Goal: Navigation & Orientation: Find specific page/section

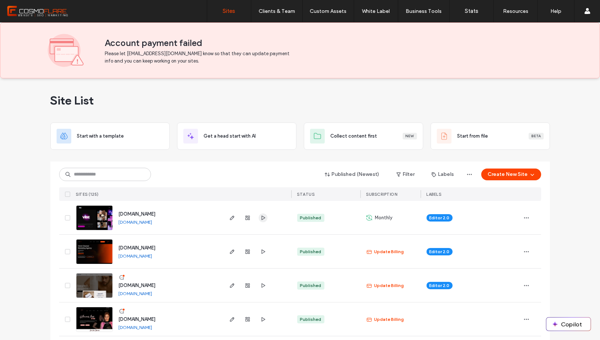
click at [261, 215] on use "button" at bounding box center [263, 217] width 4 height 4
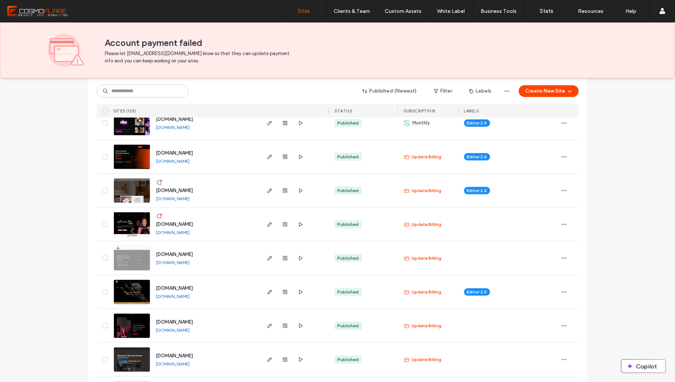
scroll to position [111, 0]
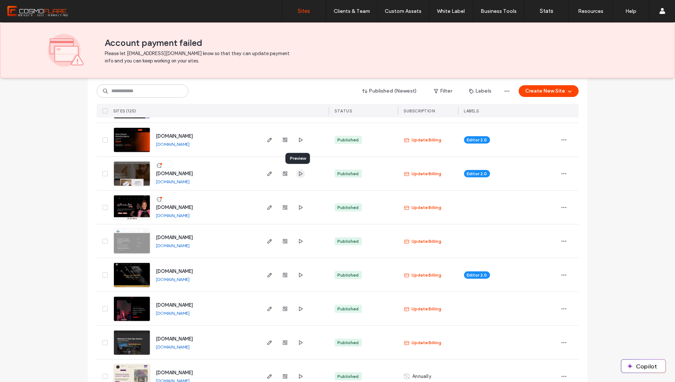
click at [299, 172] on use "button" at bounding box center [301, 173] width 4 height 4
click at [299, 273] on use "button" at bounding box center [301, 275] width 4 height 4
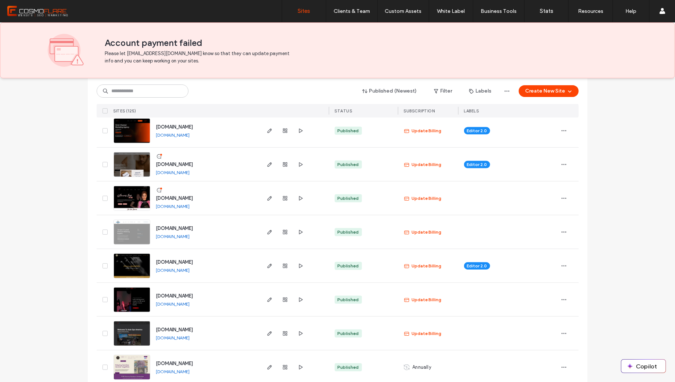
scroll to position [125, 0]
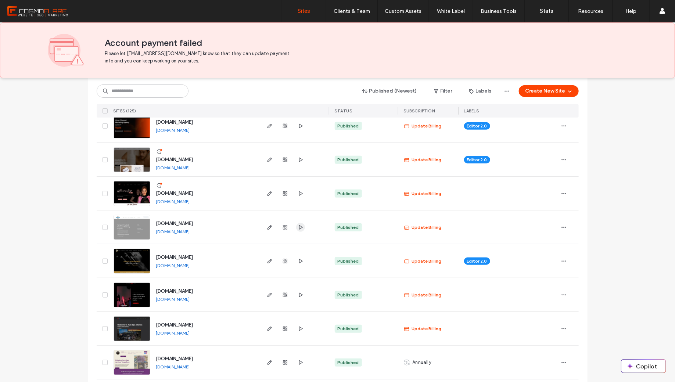
click at [298, 226] on icon "button" at bounding box center [301, 228] width 6 height 6
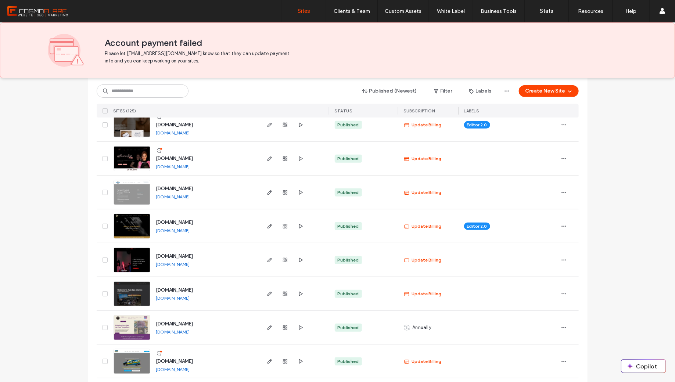
scroll to position [182, 0]
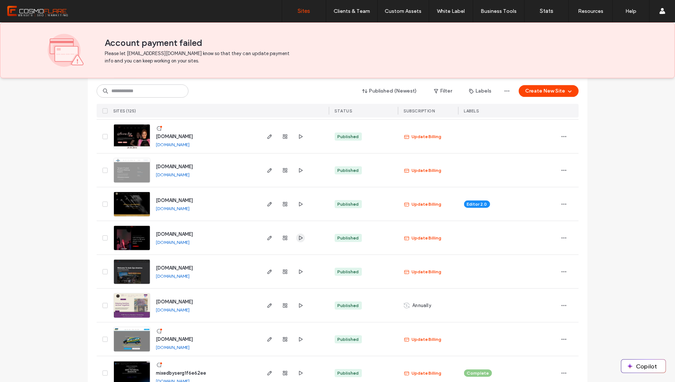
click at [298, 240] on icon "button" at bounding box center [301, 238] width 6 height 6
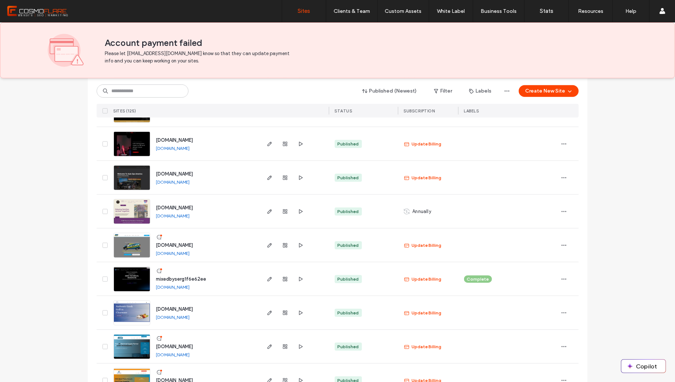
scroll to position [278, 0]
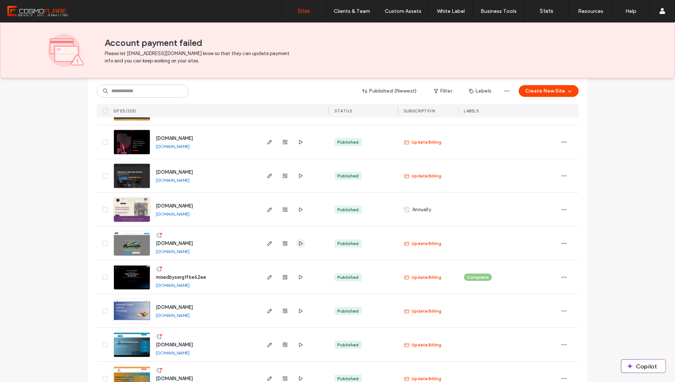
click at [298, 244] on icon "button" at bounding box center [301, 244] width 6 height 6
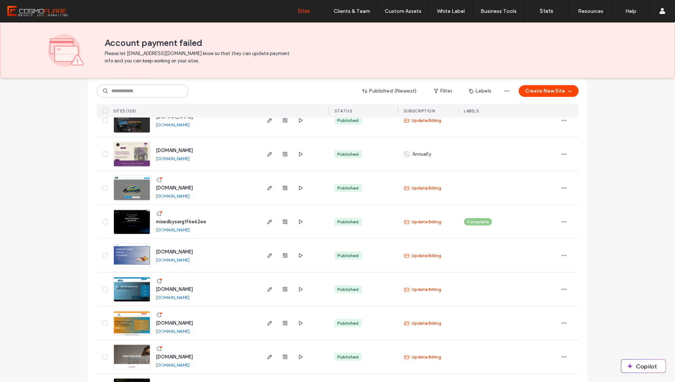
scroll to position [340, 0]
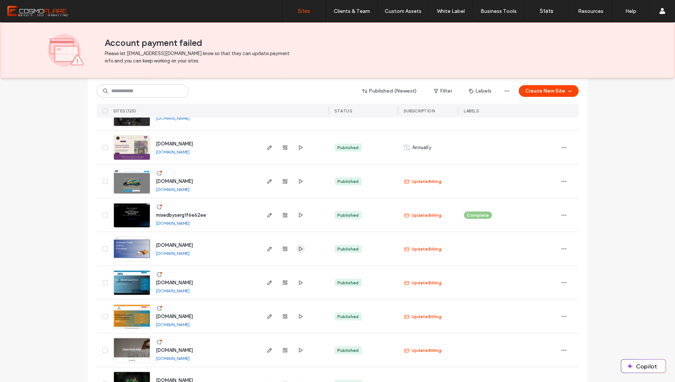
click at [299, 250] on icon "button" at bounding box center [301, 249] width 6 height 6
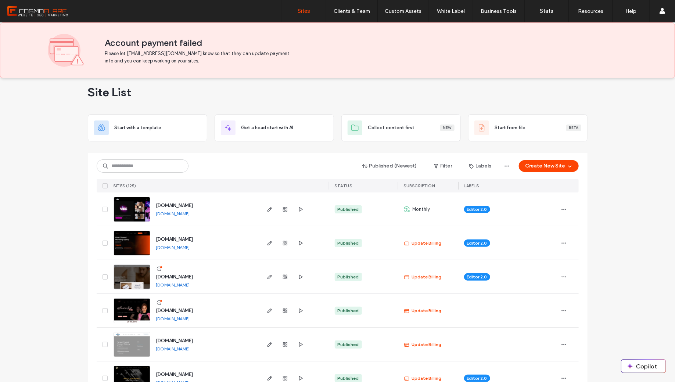
scroll to position [0, 0]
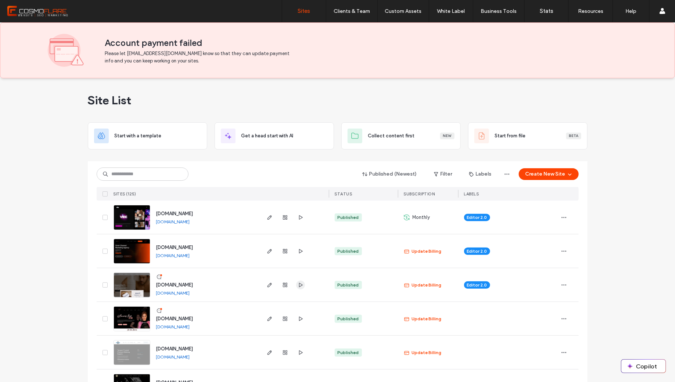
click at [298, 287] on icon "button" at bounding box center [301, 285] width 6 height 6
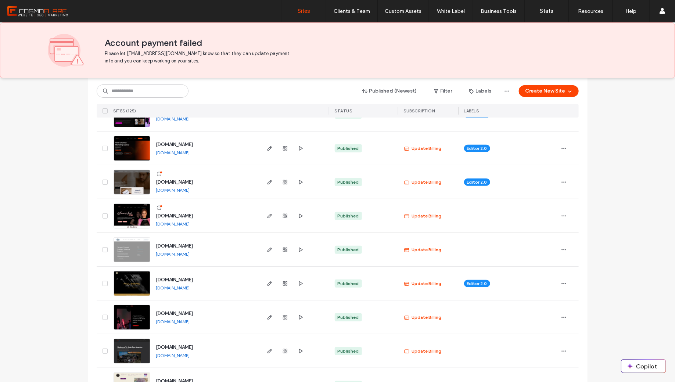
scroll to position [122, 0]
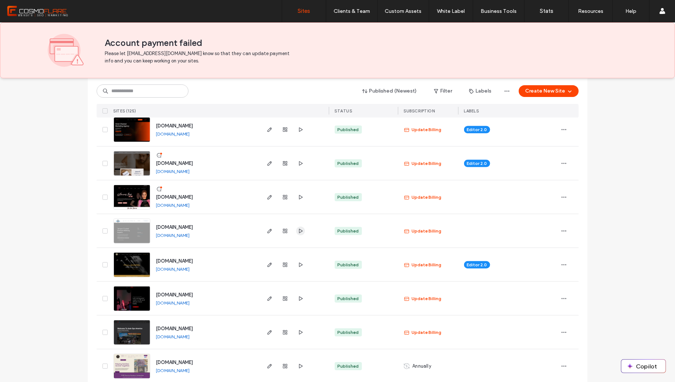
click at [298, 231] on icon "button" at bounding box center [301, 231] width 6 height 6
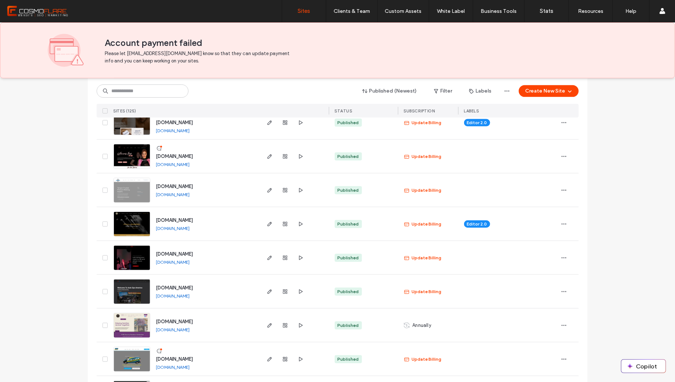
scroll to position [177, 0]
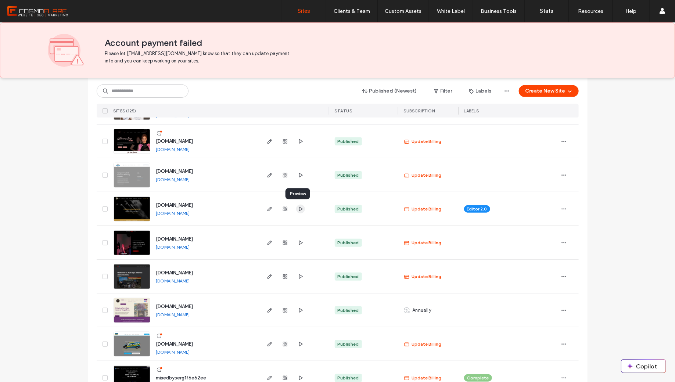
click at [299, 208] on use "button" at bounding box center [301, 209] width 4 height 4
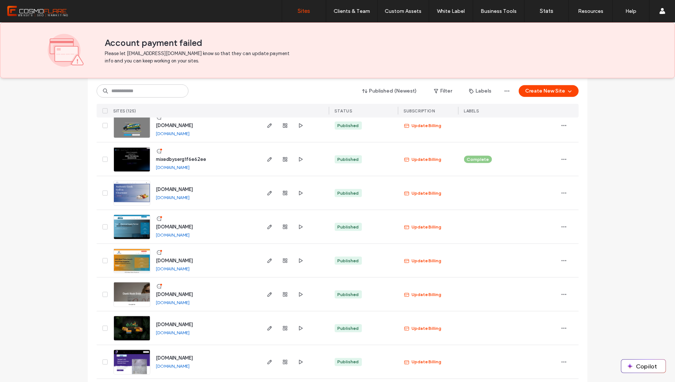
scroll to position [399, 0]
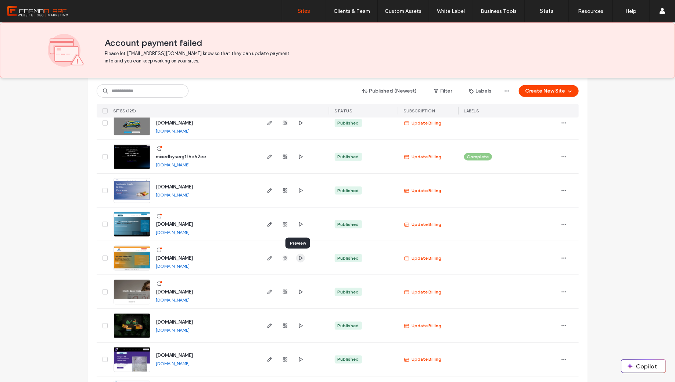
click at [299, 257] on use "button" at bounding box center [301, 258] width 4 height 4
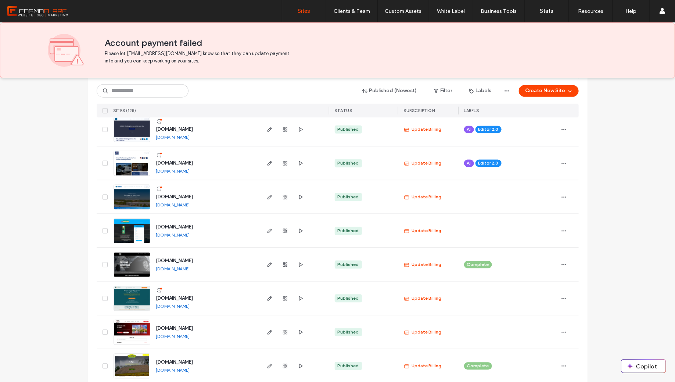
scroll to position [671, 0]
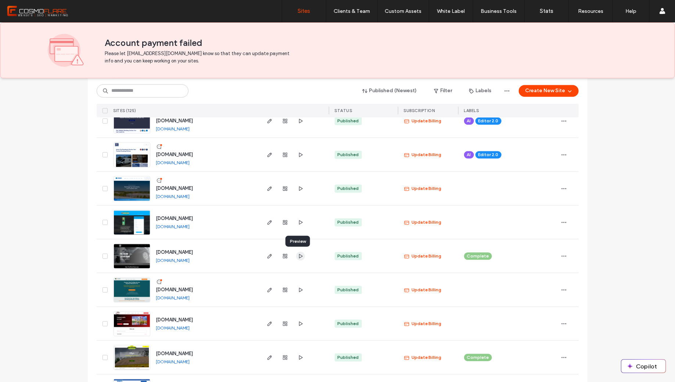
click at [299, 254] on icon "button" at bounding box center [301, 257] width 6 height 6
